Goal: Obtain resource: Download file/media

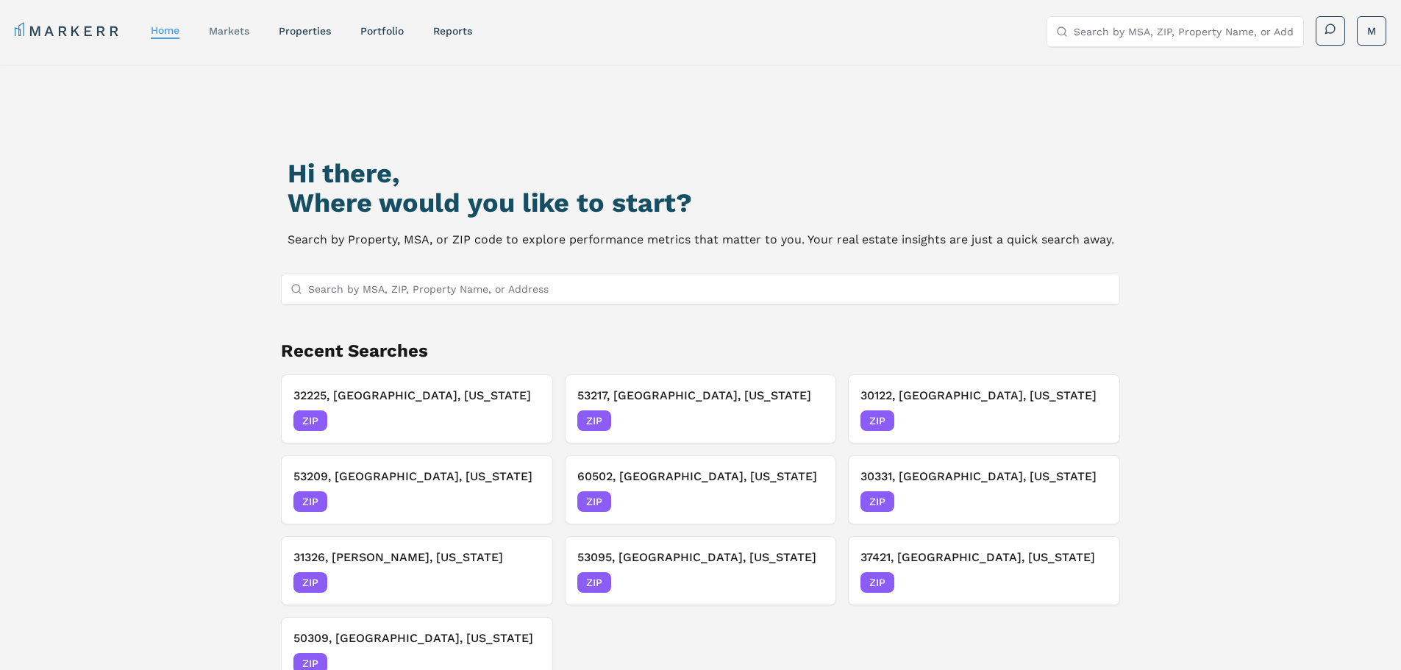
click at [248, 34] on link "markets" at bounding box center [229, 31] width 40 height 12
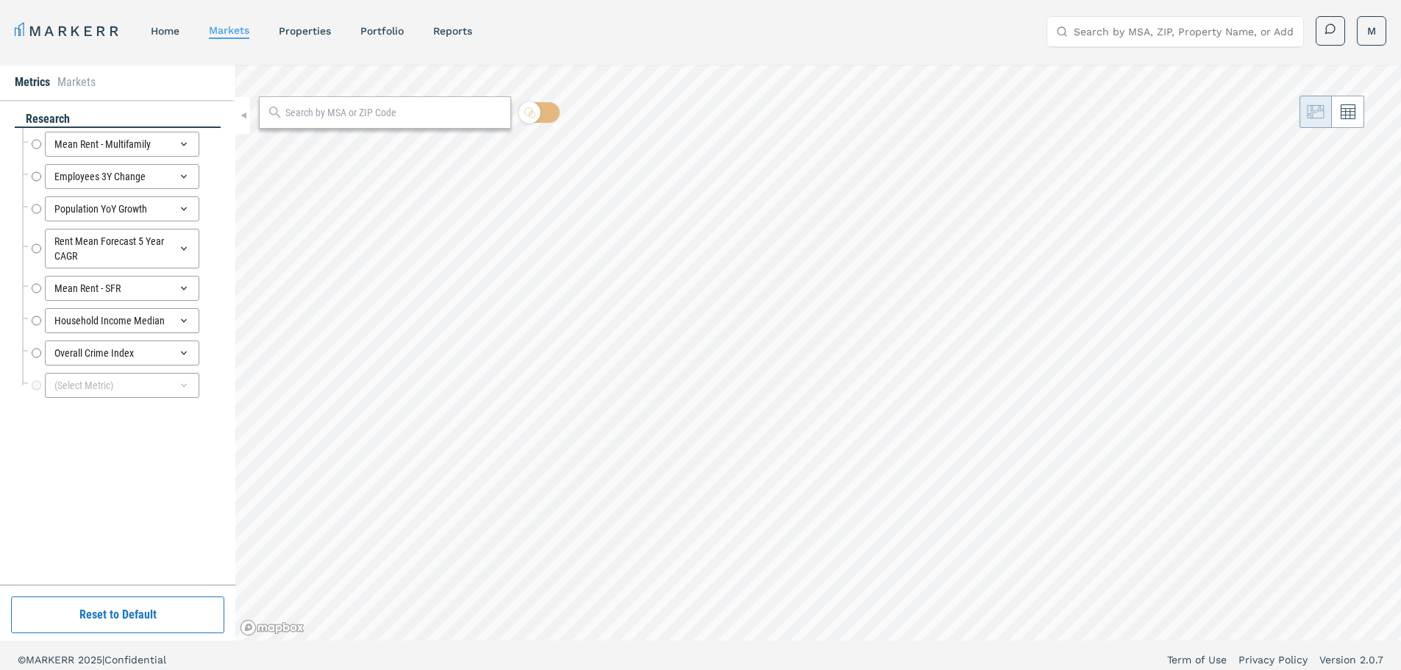
radio input "true"
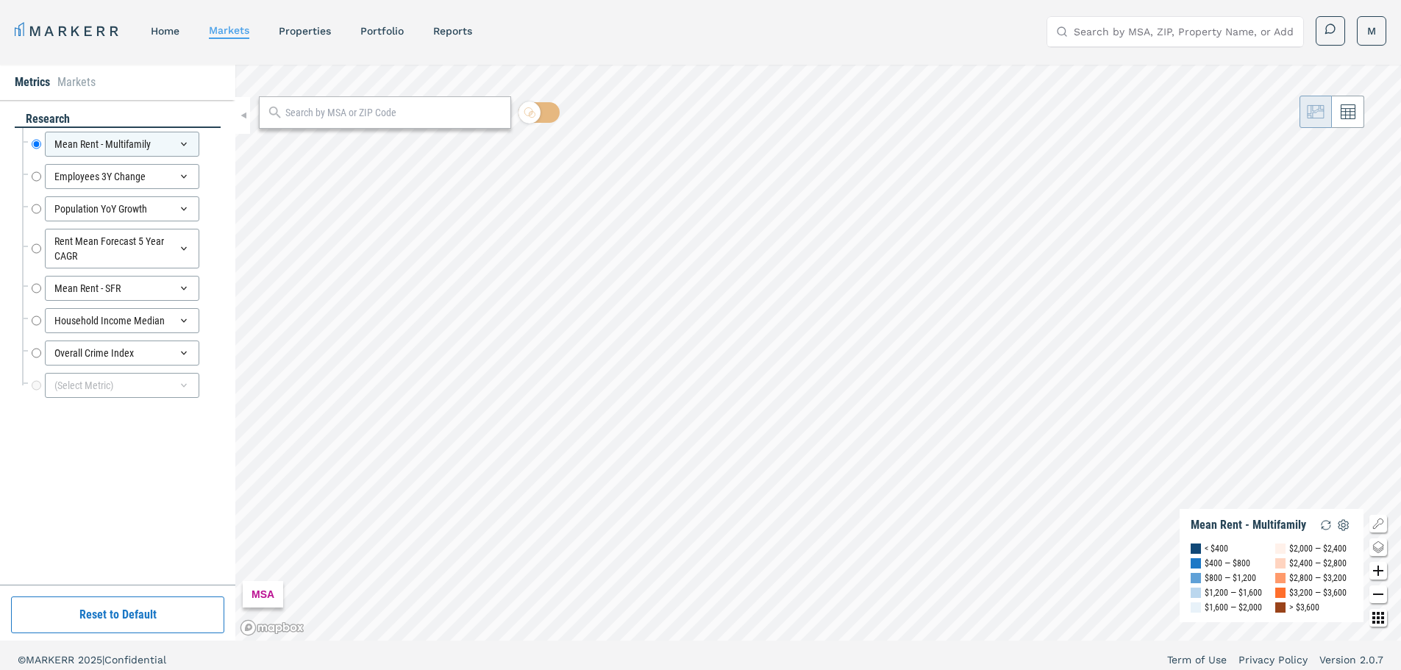
click at [335, 113] on input "text" at bounding box center [394, 112] width 218 height 15
type input "32225"
click at [482, 146] on span "ZIP" at bounding box center [485, 145] width 29 height 13
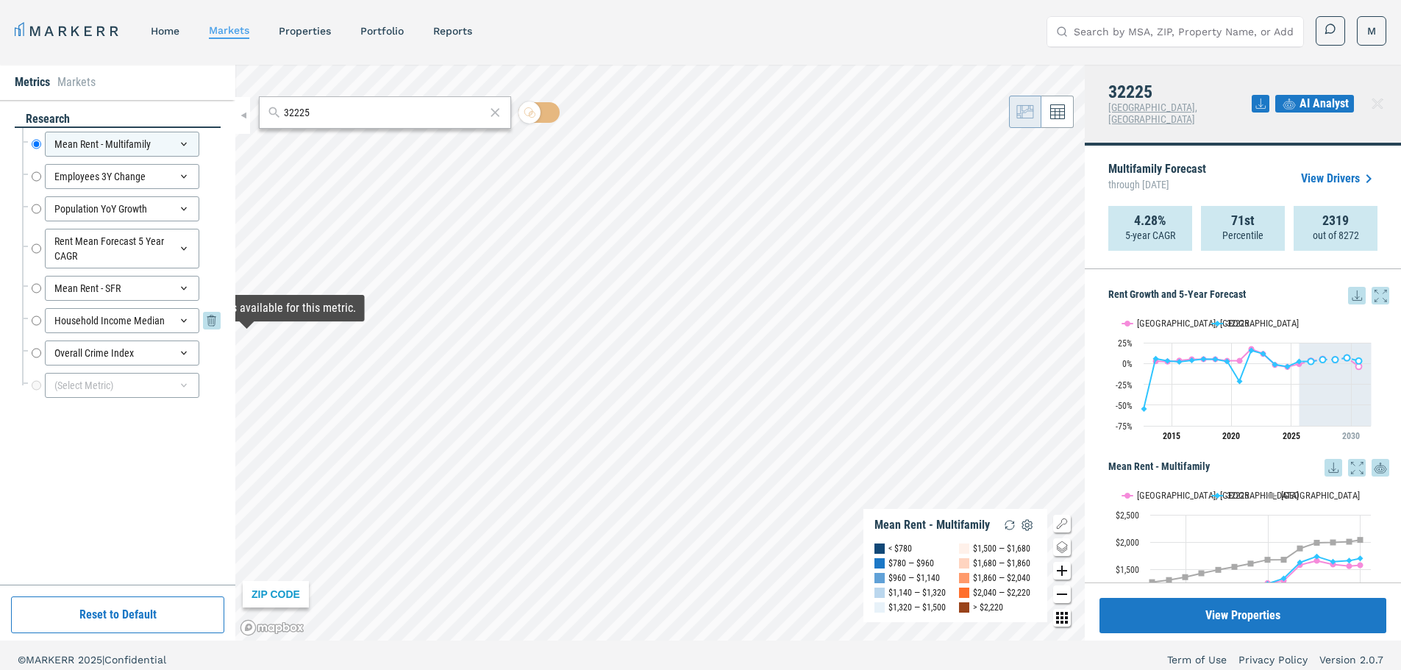
click at [35, 320] on input "Household Income Median" at bounding box center [37, 320] width 10 height 25
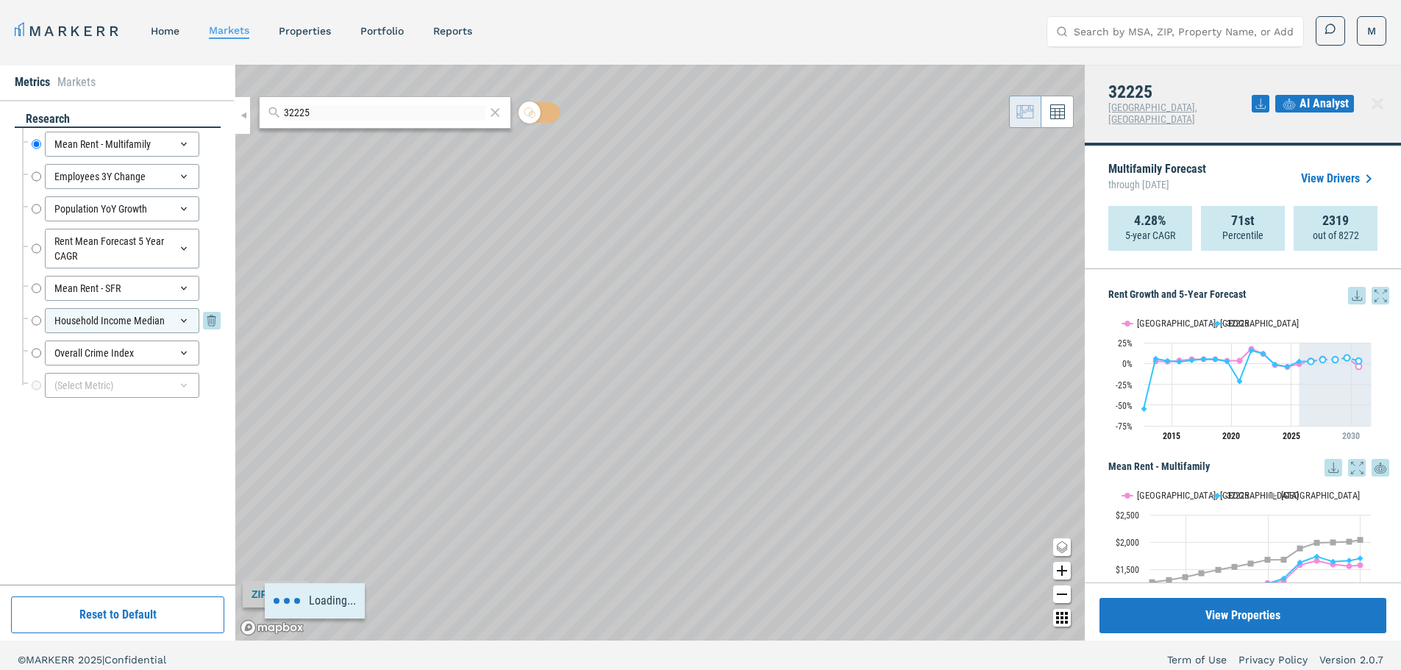
radio input "false"
radio input "true"
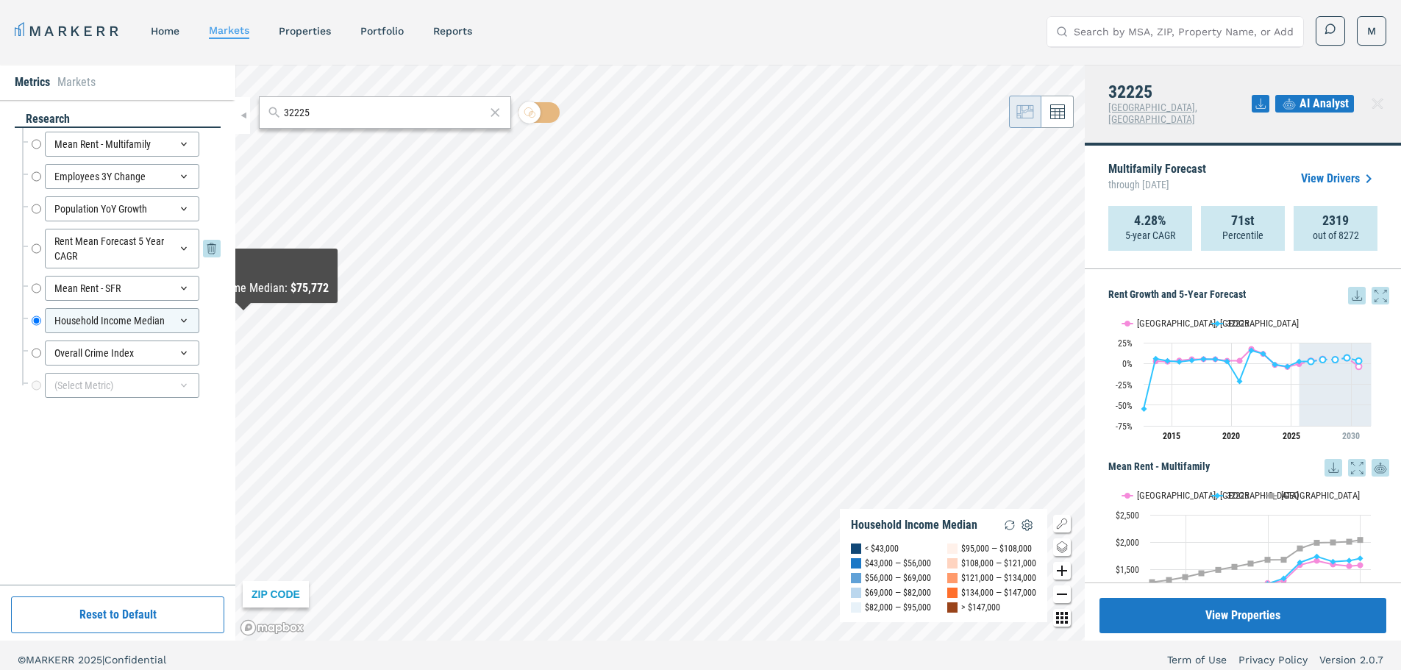
click at [35, 246] on input "Rent Mean Forecast 5 Year CAGR" at bounding box center [37, 249] width 10 height 40
radio input "true"
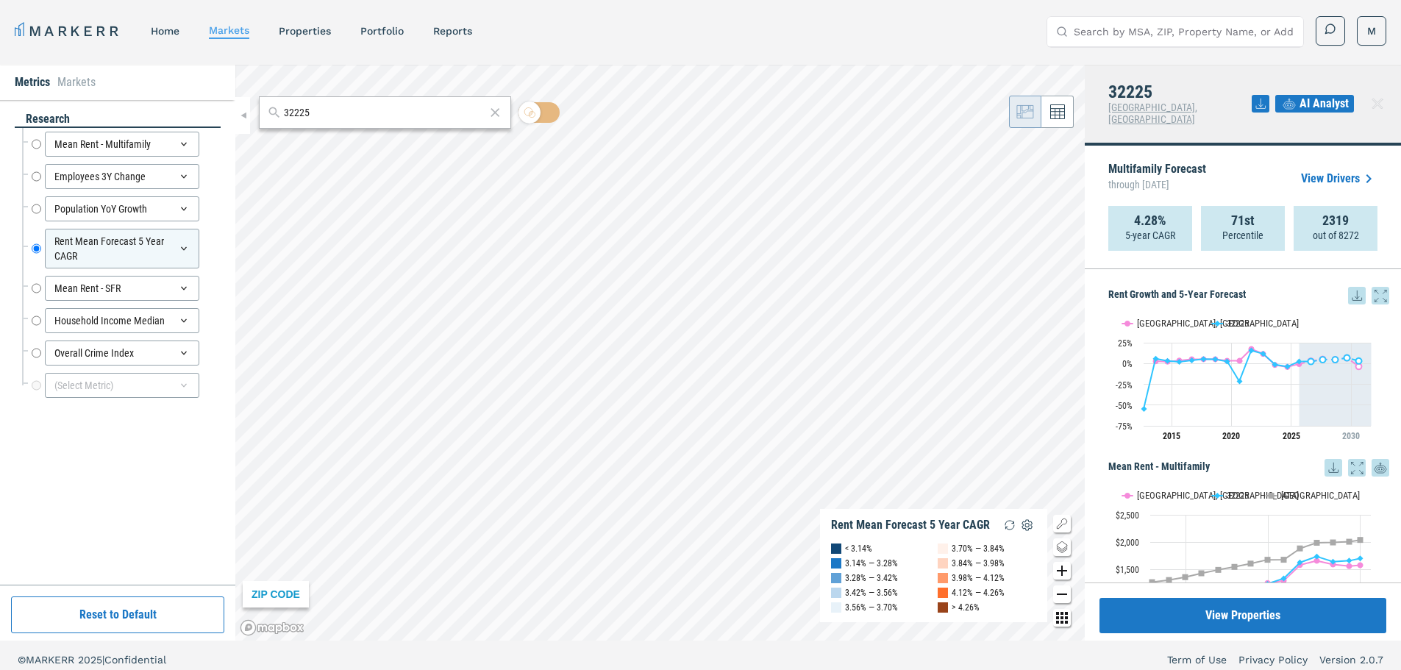
click at [1348, 290] on icon at bounding box center [1357, 296] width 18 height 18
click at [1305, 379] on div "Download as XLS" at bounding box center [1291, 378] width 85 height 15
